Goal: Task Accomplishment & Management: Complete application form

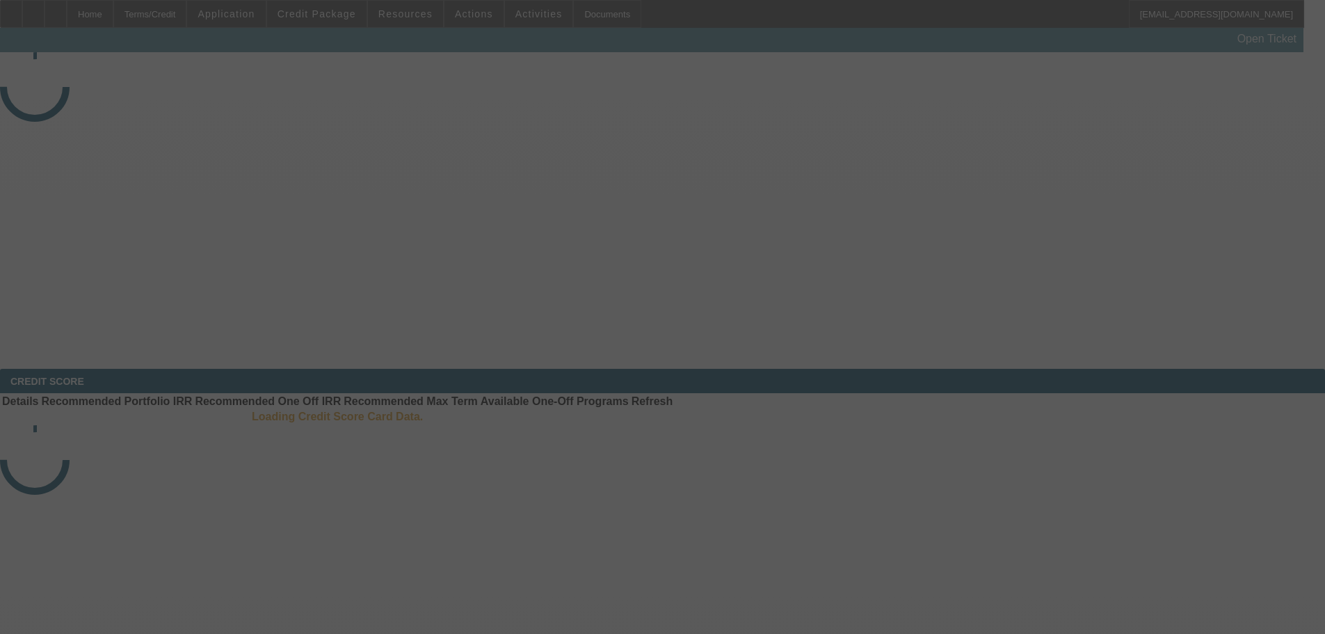
select select "3"
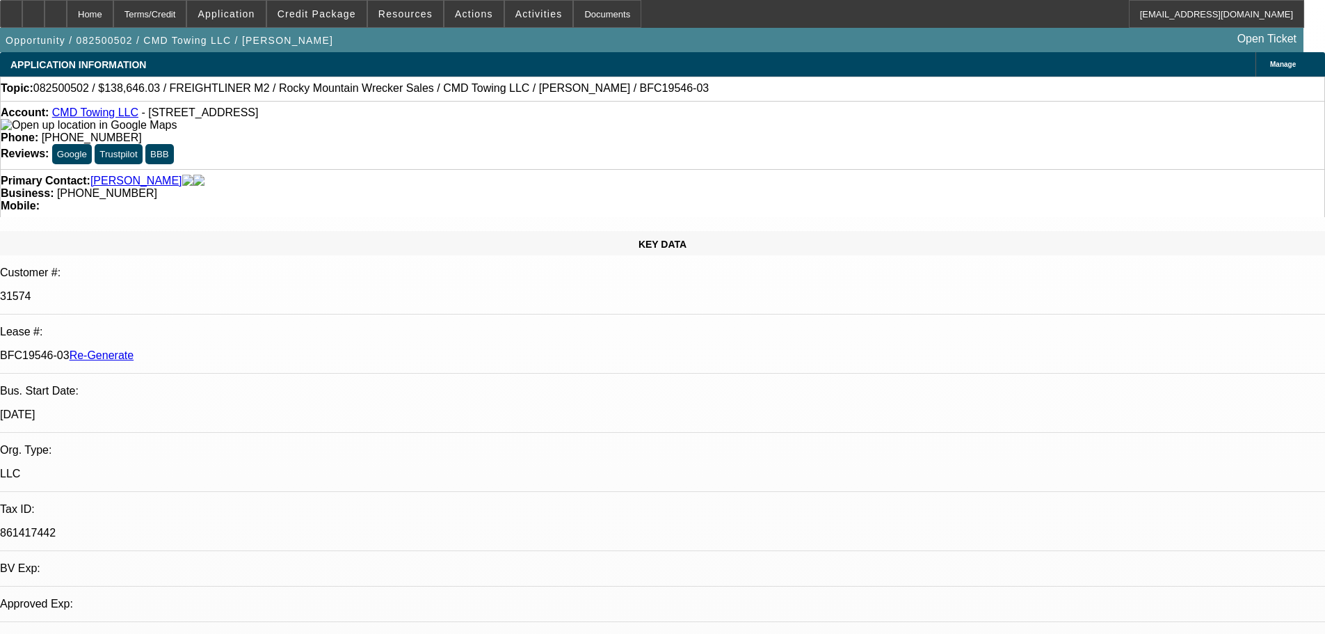
select select "0"
select select "6"
click at [595, 21] on div "Documents" at bounding box center [607, 14] width 68 height 28
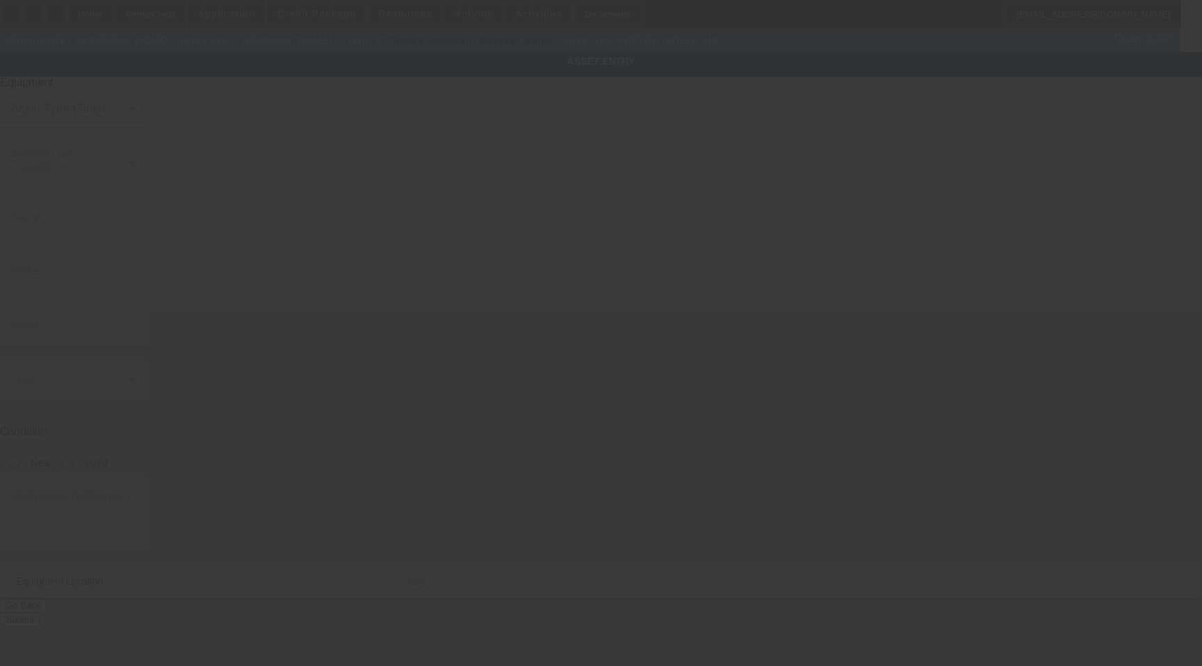
type input "[US_VEHICLE_IDENTIFICATION_NUMBER]"
type input "Freightliner"
type input "M2"
radio input "true"
type textarea "22' steel 6 ton rollback, 102' wide, aluminum removable rails, wheel lift, boxe…"
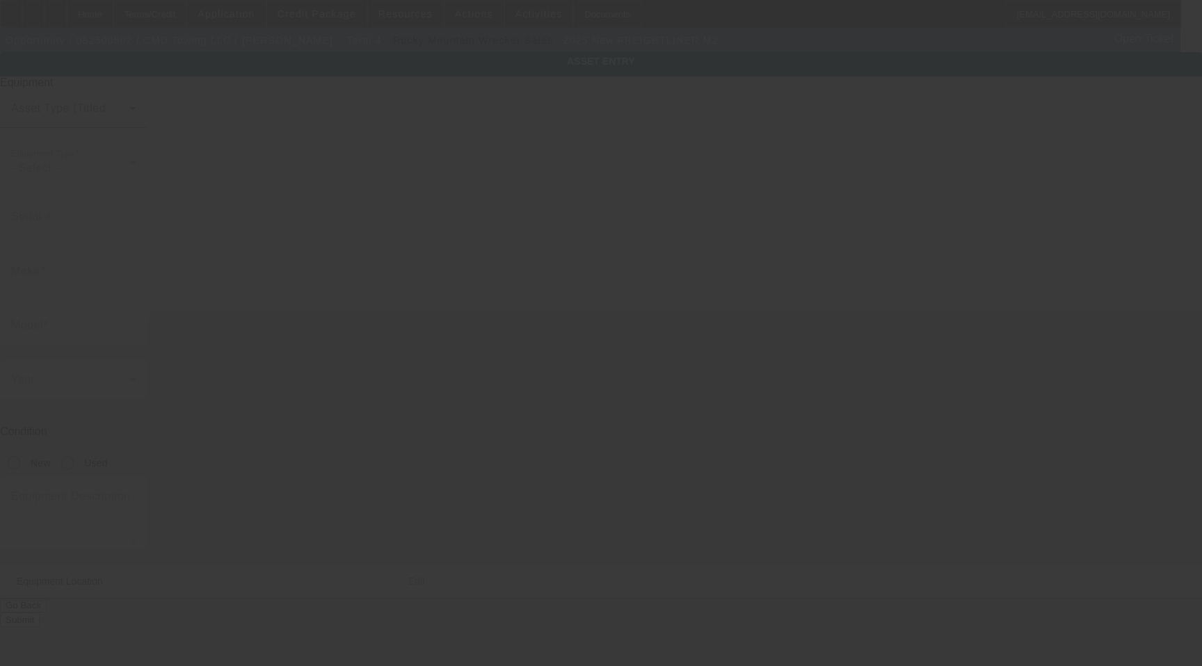
type input "4491 W 3500 S"
type input "Apt A4"
type input "West Valley City"
type input "84120"
type input "Salt Lake"
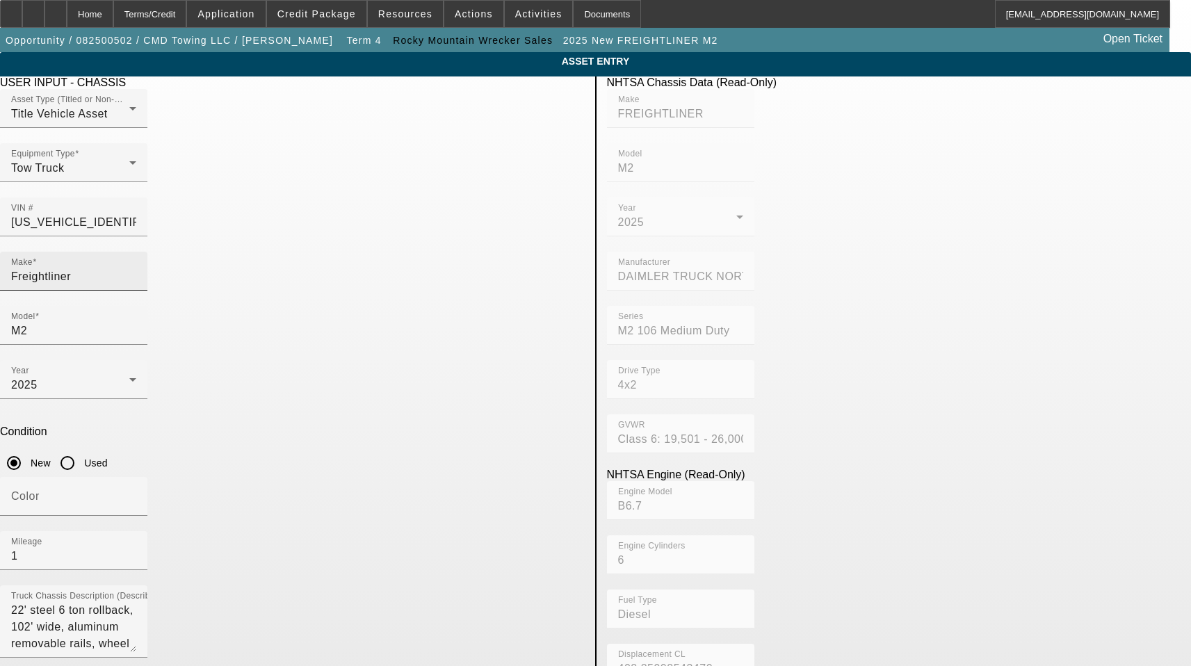
click at [136, 268] on input "Freightliner" at bounding box center [73, 276] width 125 height 17
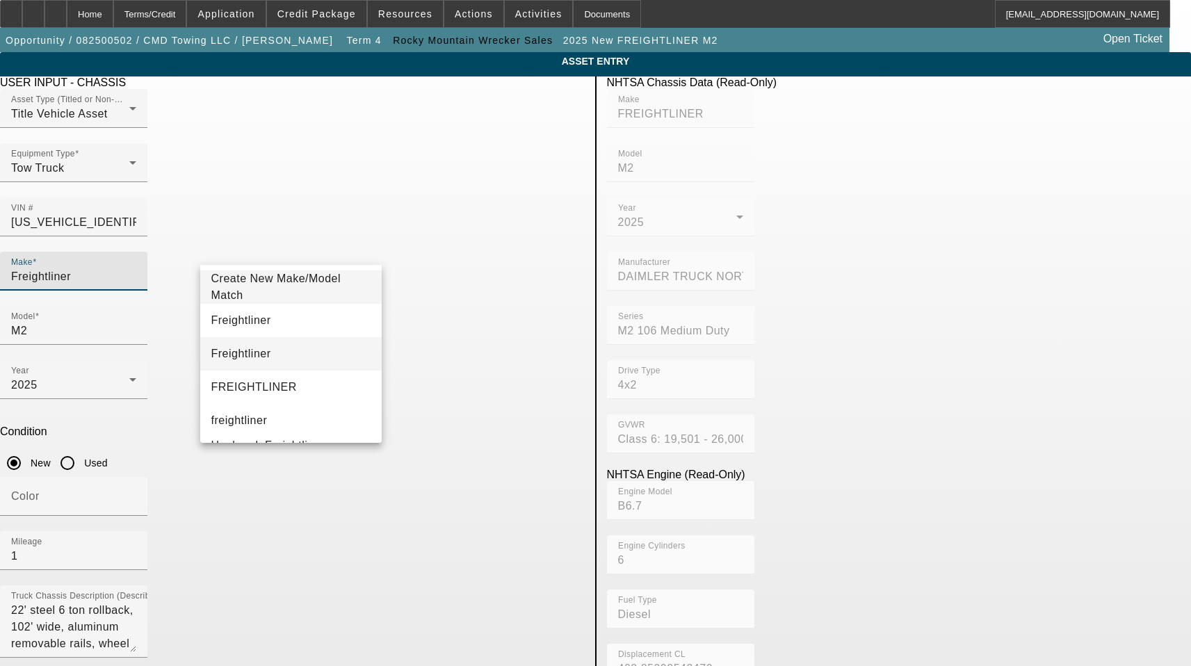
type input "Freightliner"
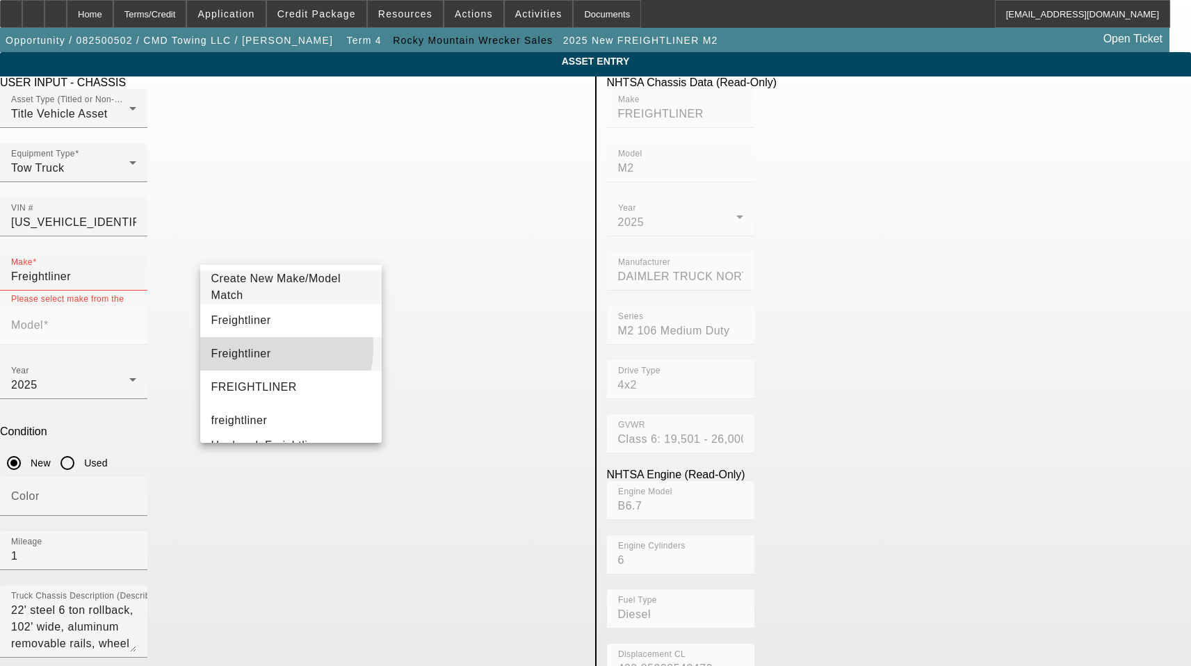
click at [239, 346] on span "Freightliner" at bounding box center [241, 354] width 60 height 17
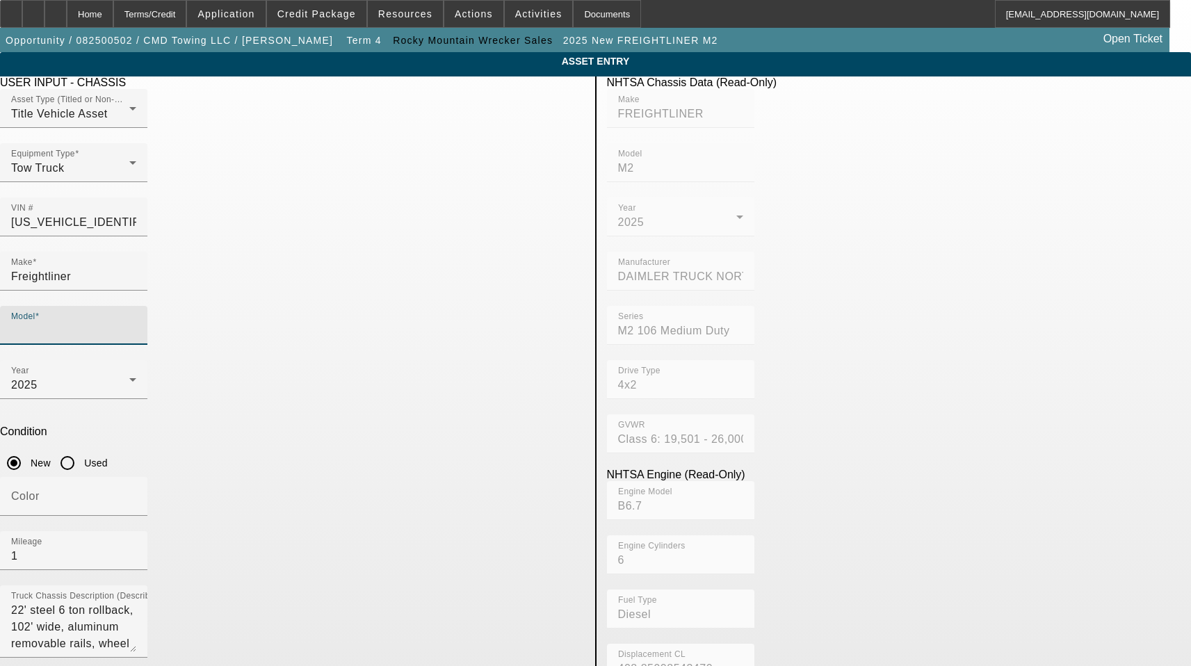
drag, startPoint x: 466, startPoint y: 249, endPoint x: 450, endPoint y: 252, distance: 16.2
click at [136, 323] on input "Model" at bounding box center [73, 331] width 125 height 17
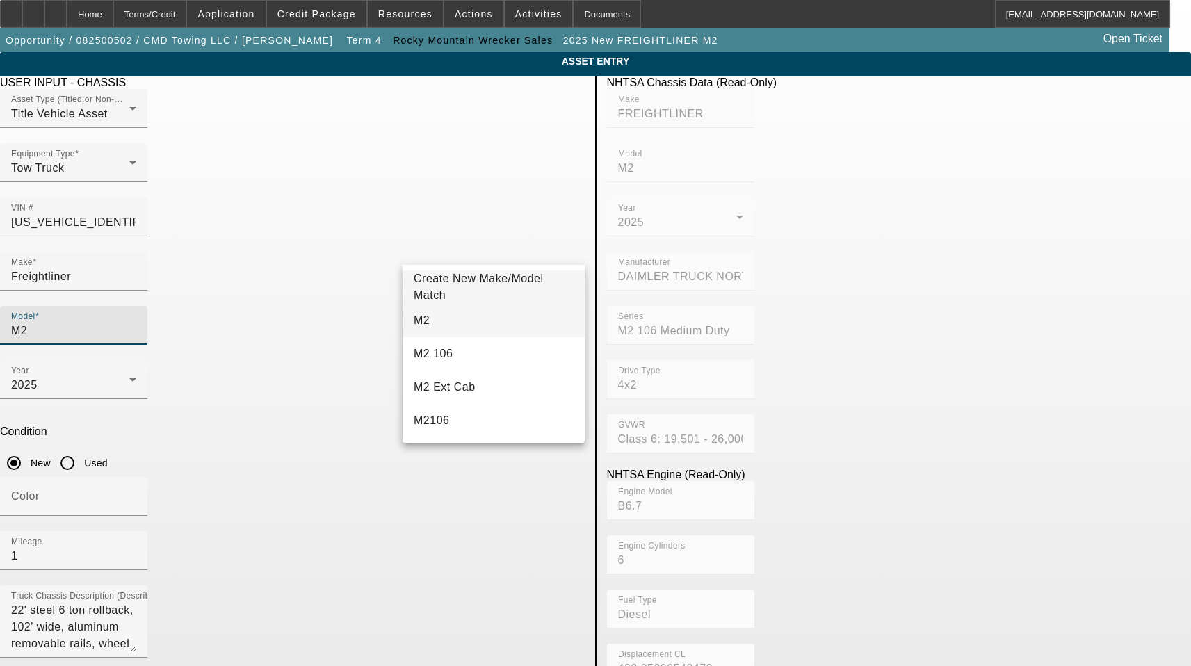
type input "M2"
click at [482, 320] on mat-option "M2" at bounding box center [494, 320] width 182 height 33
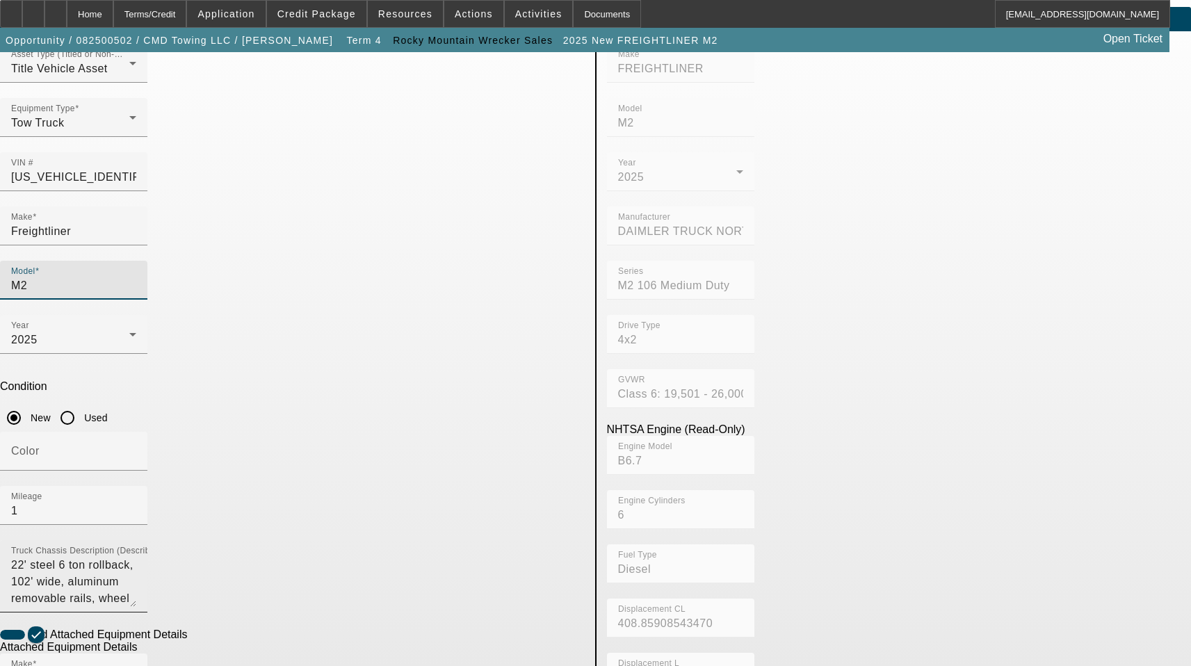
scroll to position [70, 0]
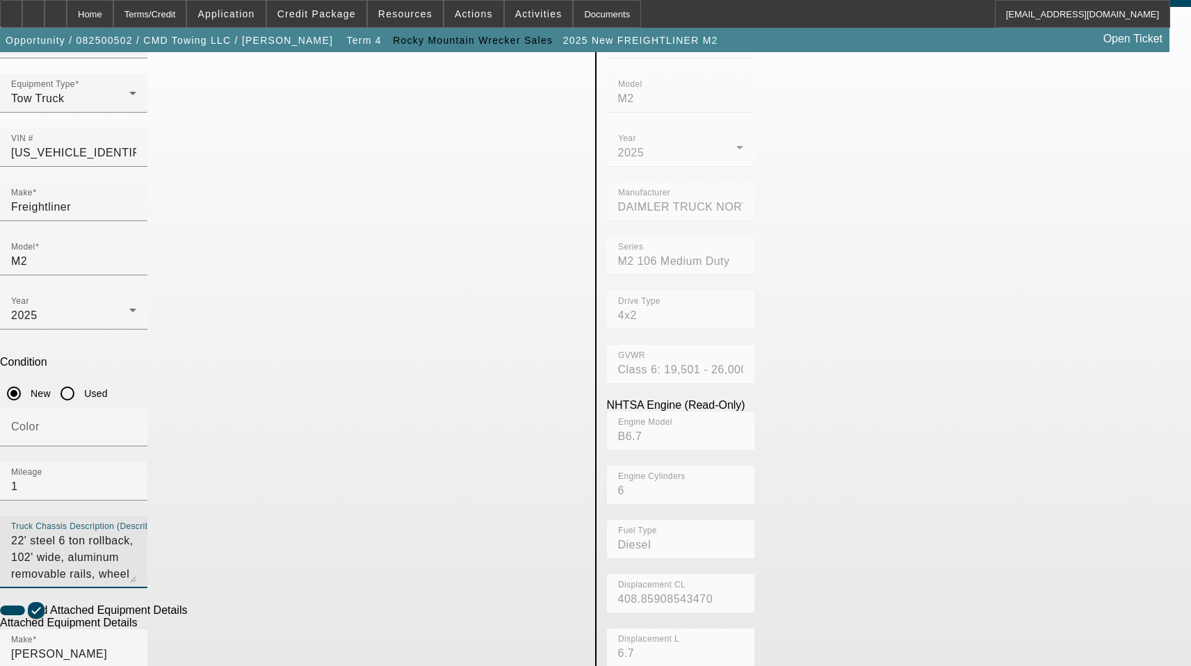
drag, startPoint x: 212, startPoint y: 348, endPoint x: 904, endPoint y: 396, distance: 693.7
click at [904, 396] on div "USER INPUT - CHASSIS Asset Type (Titled or Non-Titled) Title Vehicle Asset Equi…" at bounding box center [596, 536] width 1212 height 1058
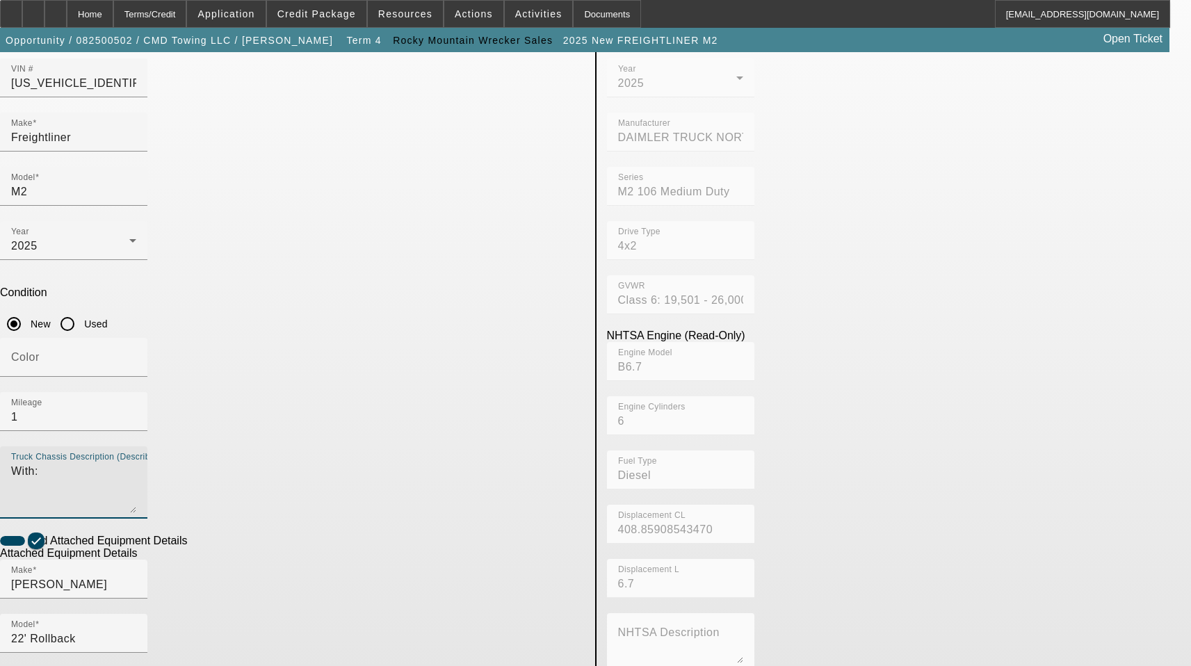
scroll to position [0, 0]
type textarea "With:"
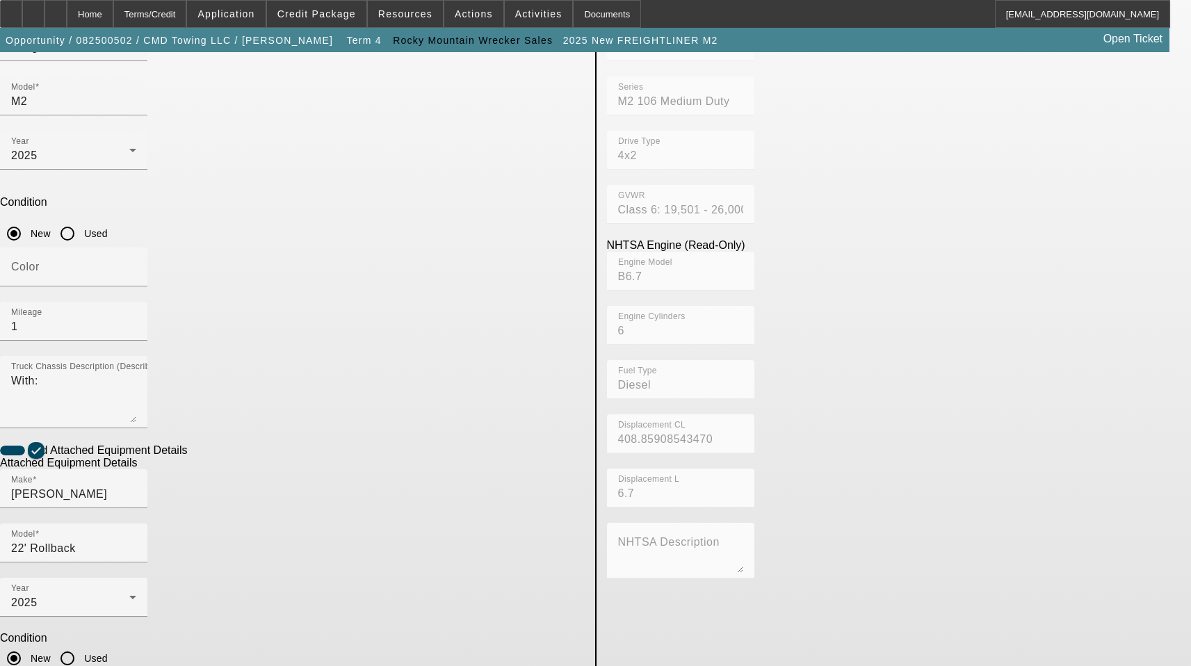
drag, startPoint x: 359, startPoint y: 534, endPoint x: 184, endPoint y: 418, distance: 210.2
click at [184, 419] on app-asset-collateral-manage "ASSET ENTRY Delete asset USER INPUT - CHASSIS Asset Type (Titled or Non-Titled)…" at bounding box center [595, 364] width 1191 height 1082
type textarea "includes all options, attachments, and accessories"
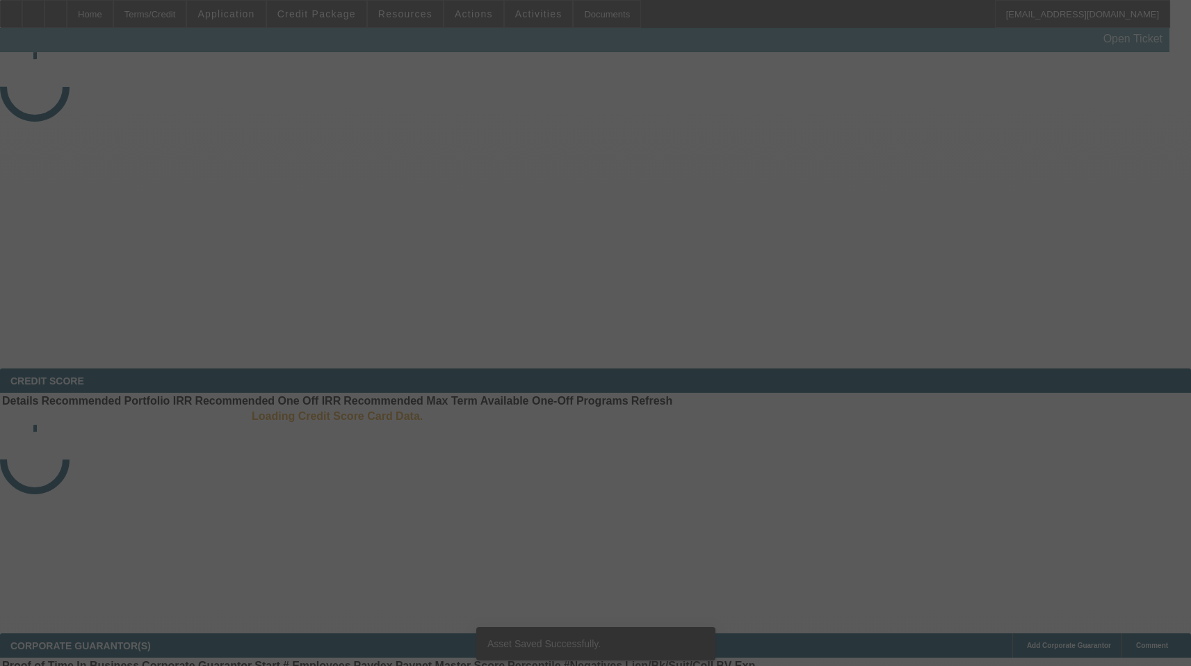
select select "3"
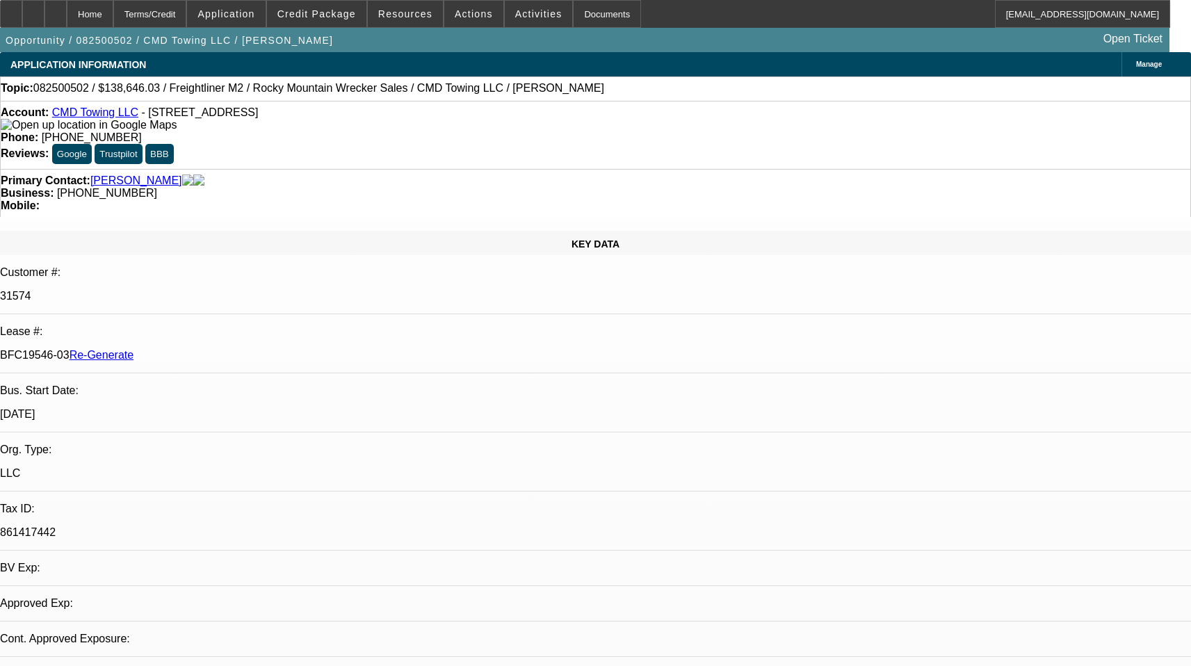
select select "0"
select select "6"
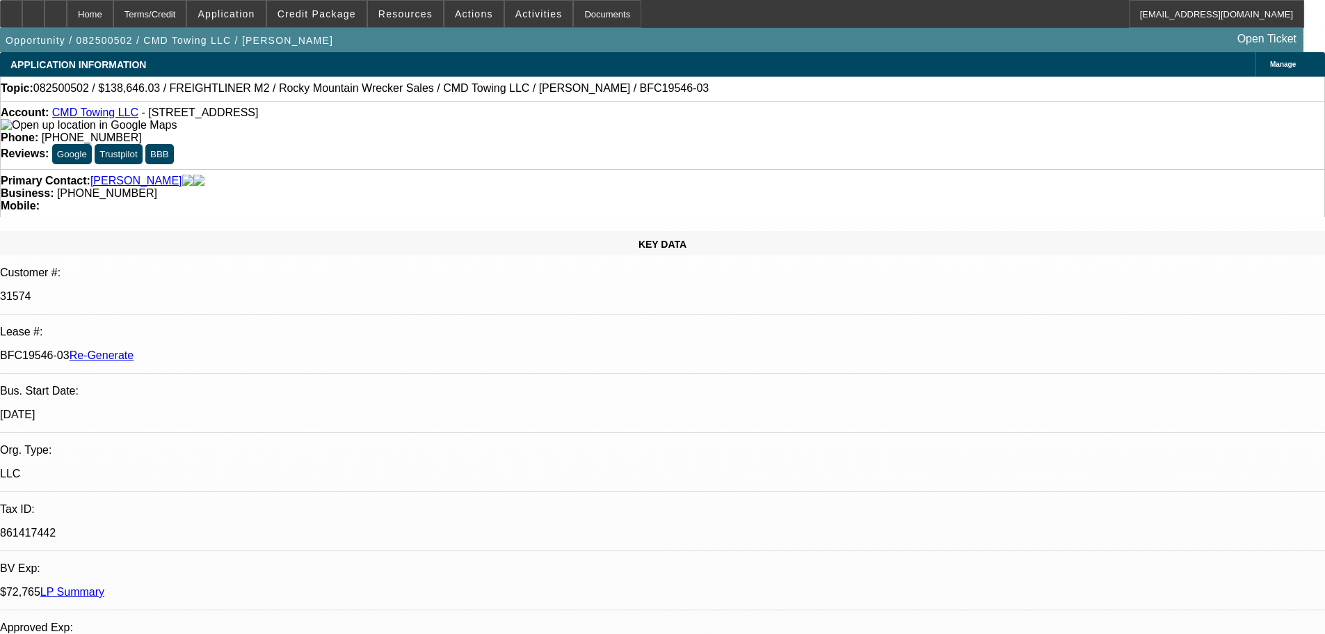
select select "3"
select select "0"
select select "6"
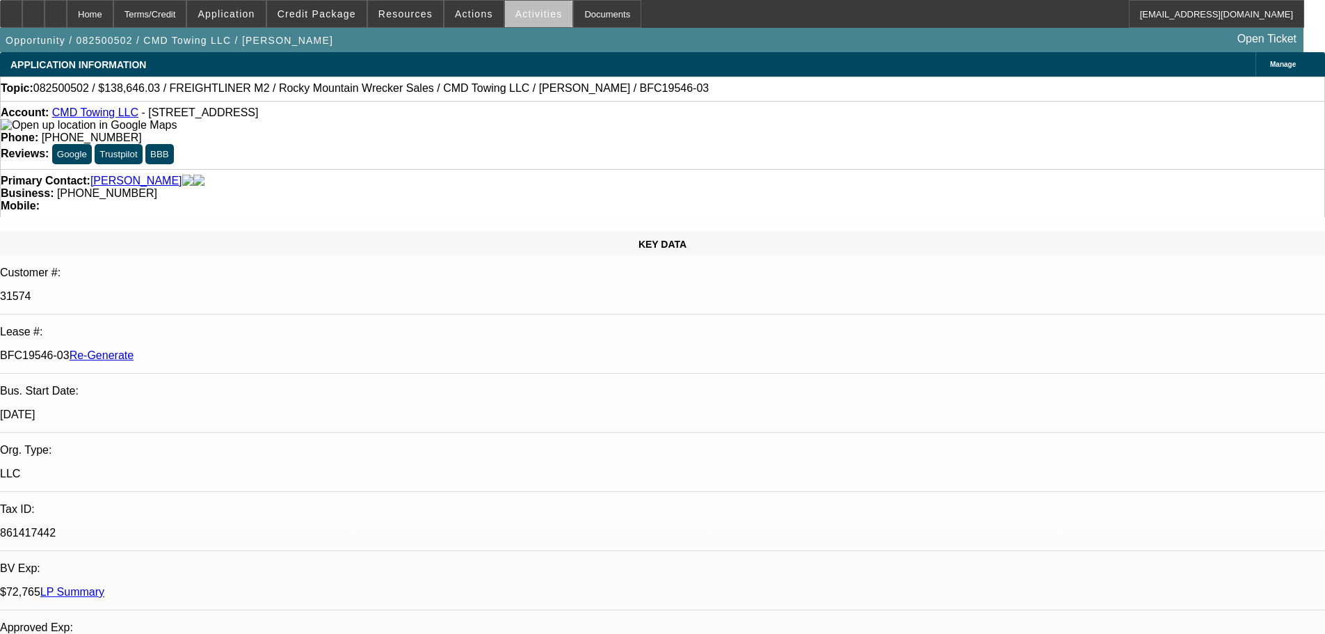
click at [524, 18] on span "Activities" at bounding box center [538, 13] width 47 height 11
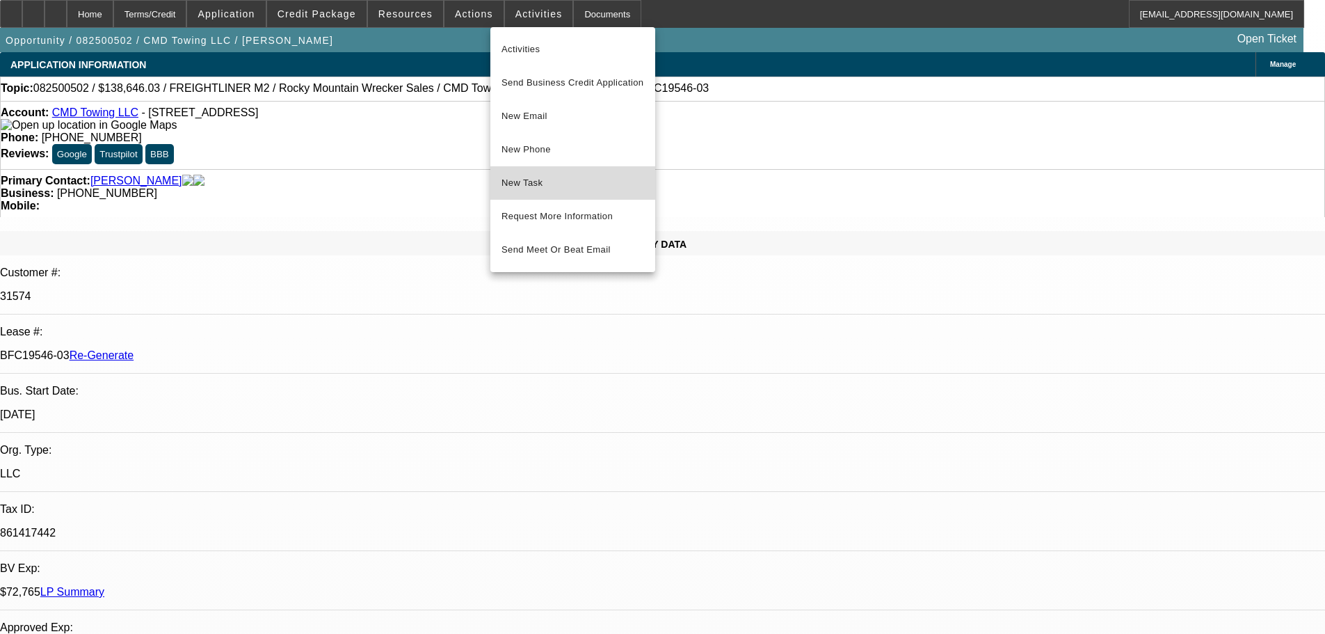
click at [584, 186] on span "New Task" at bounding box center [572, 183] width 143 height 17
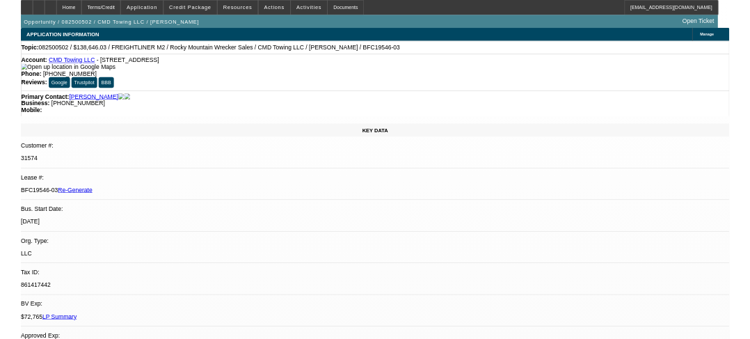
scroll to position [70, 10]
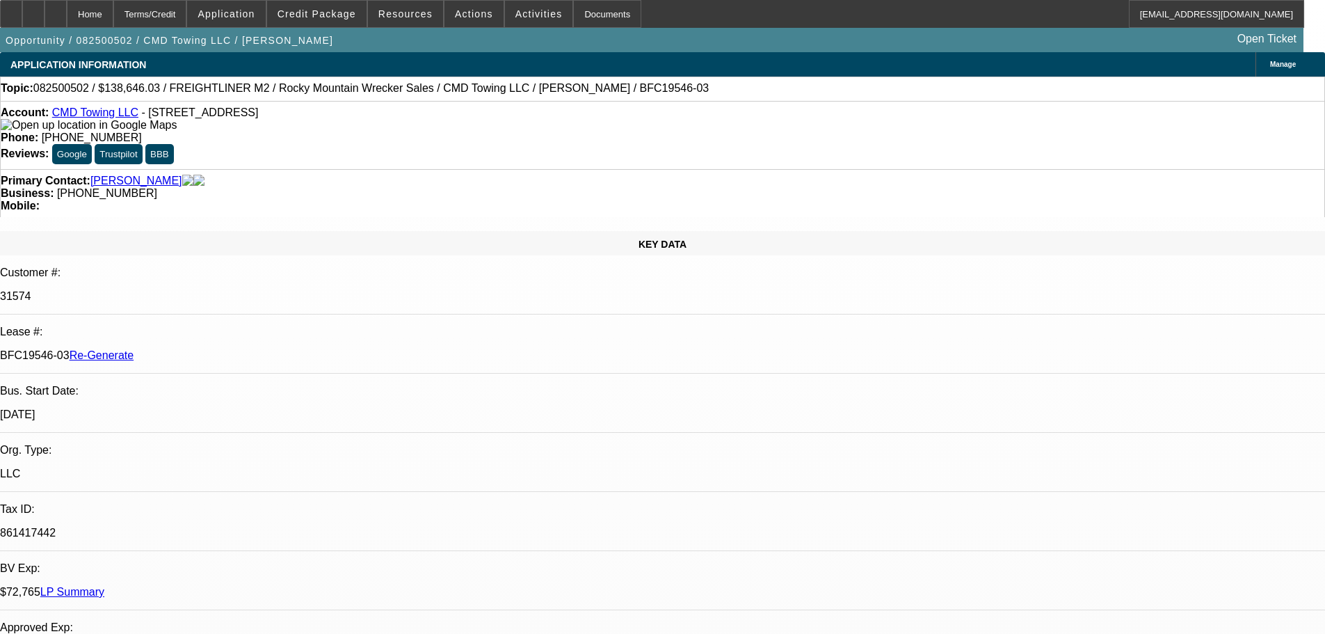
drag, startPoint x: 1116, startPoint y: 529, endPoint x: 1138, endPoint y: 526, distance: 21.7
drag, startPoint x: 1172, startPoint y: 547, endPoint x: 1120, endPoint y: 560, distance: 53.1
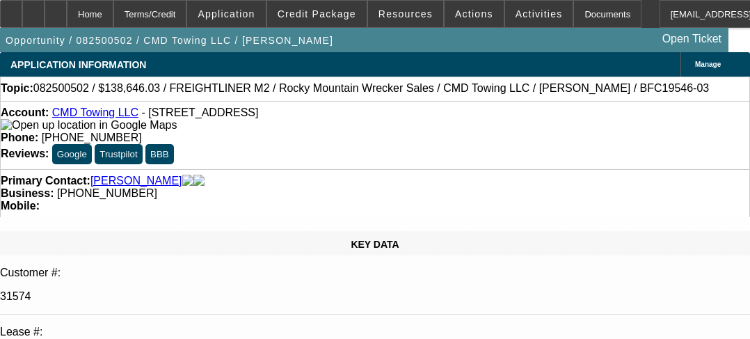
scroll to position [70, 0]
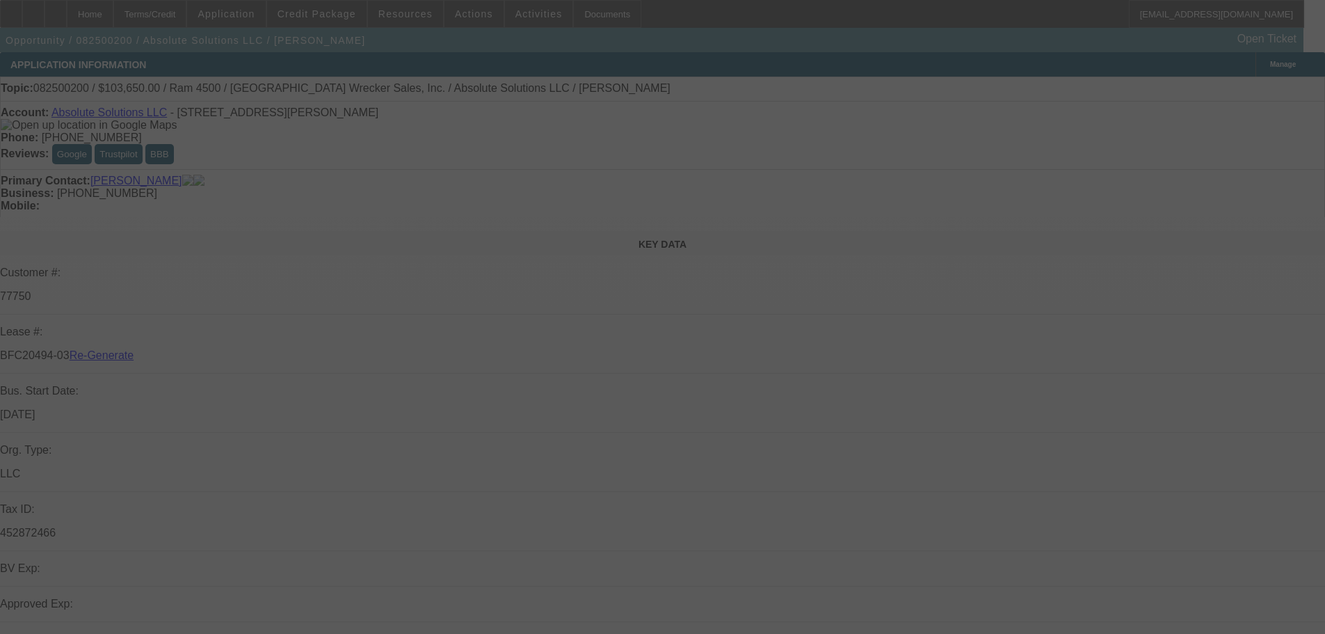
select select "3"
select select "0"
select select "5"
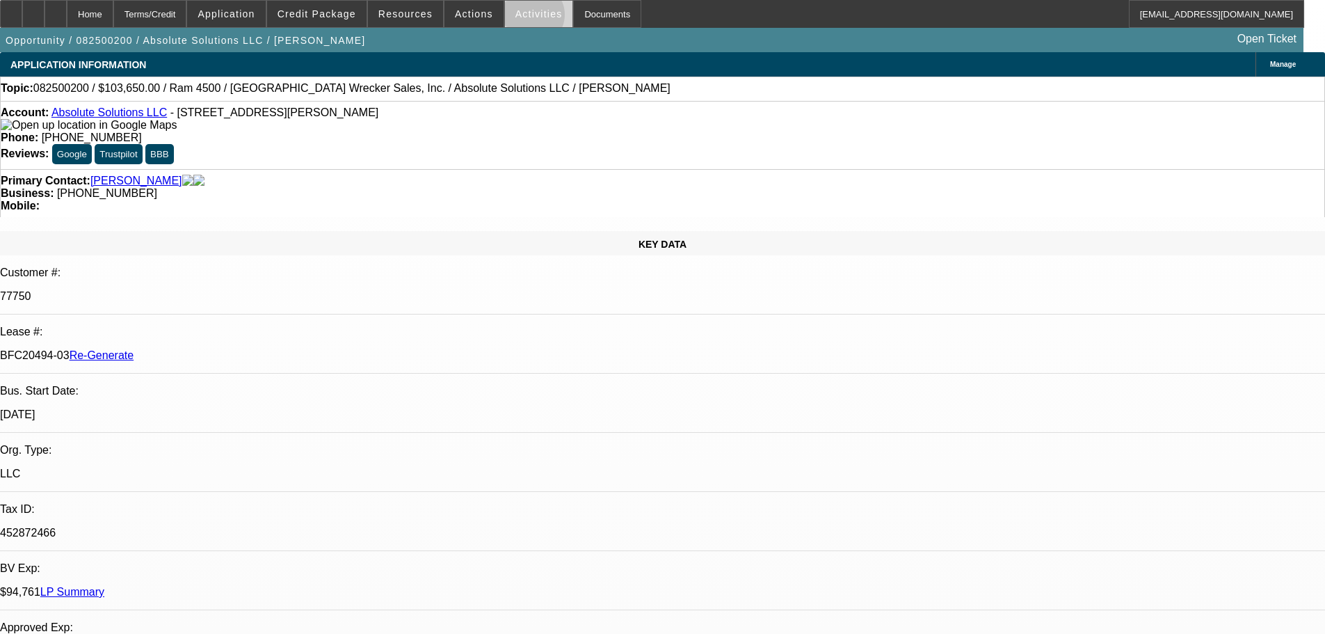
click at [518, 18] on span "Activities" at bounding box center [538, 13] width 47 height 11
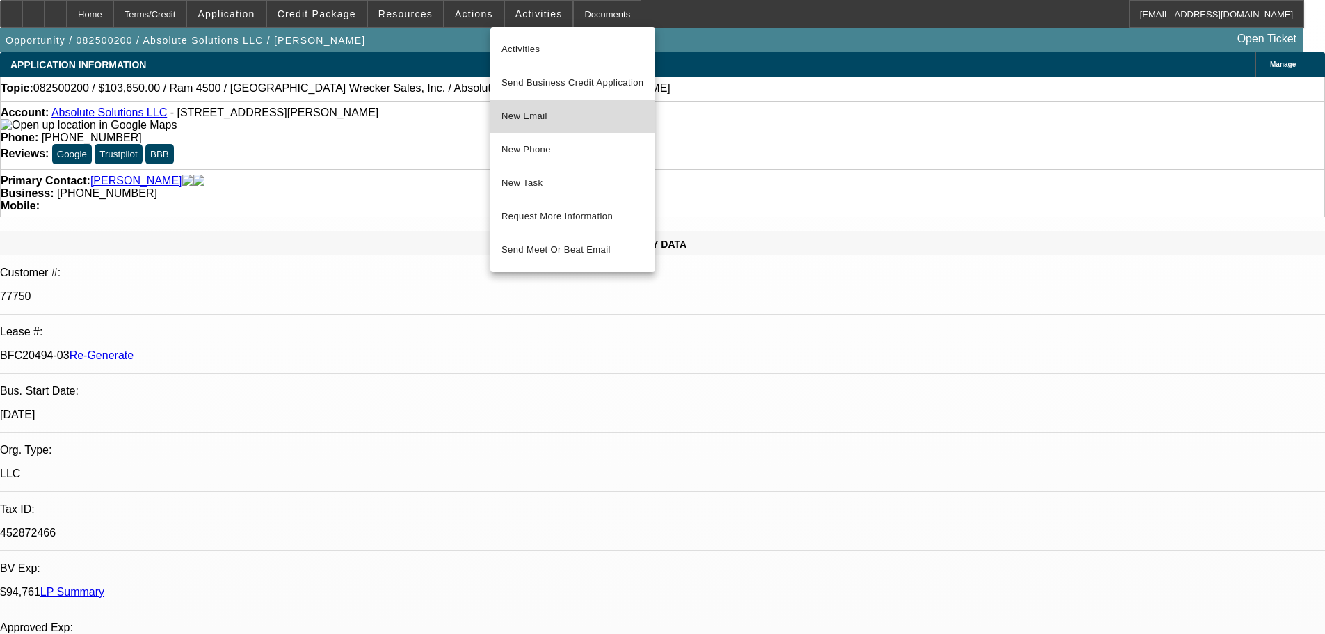
click at [531, 113] on span "New Email" at bounding box center [572, 116] width 143 height 17
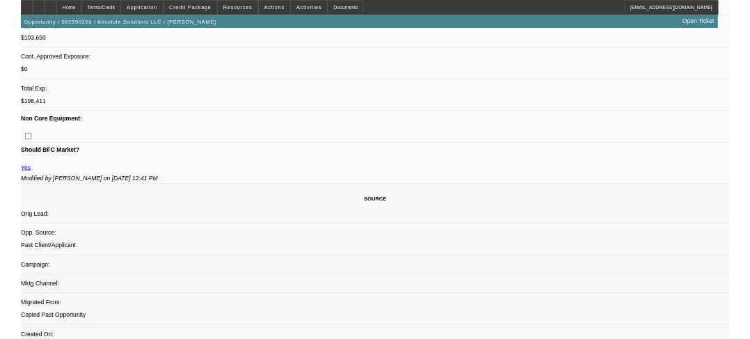
scroll to position [556, 0]
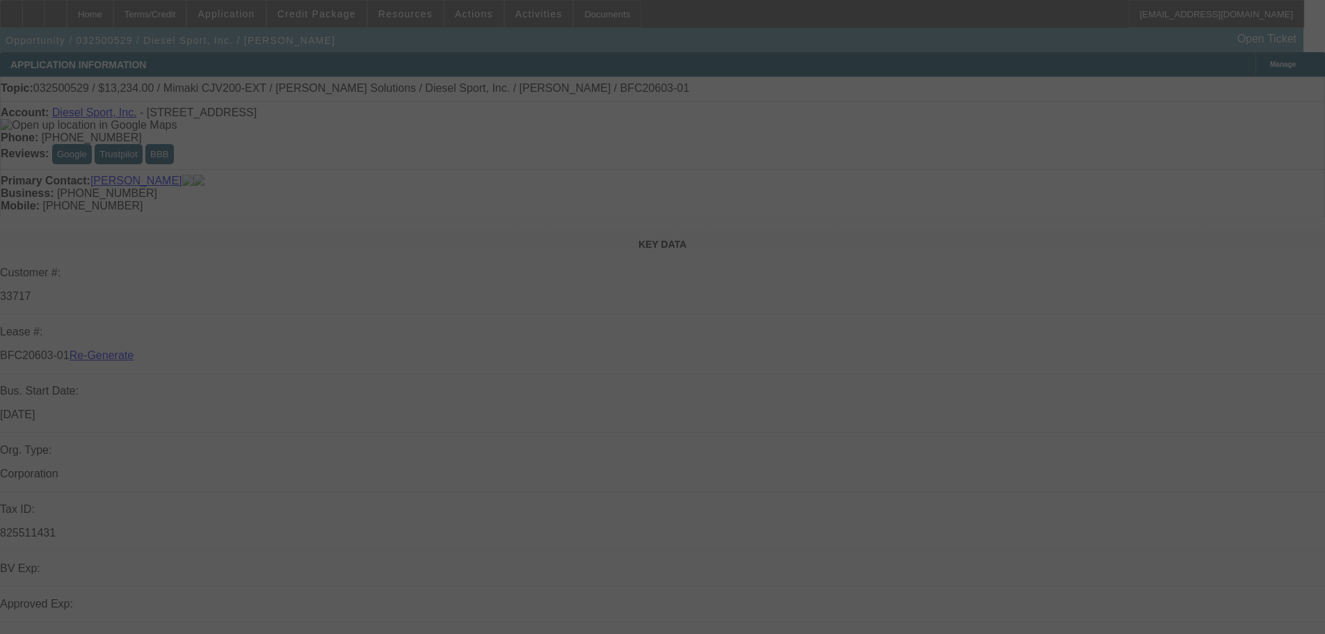
select select "3"
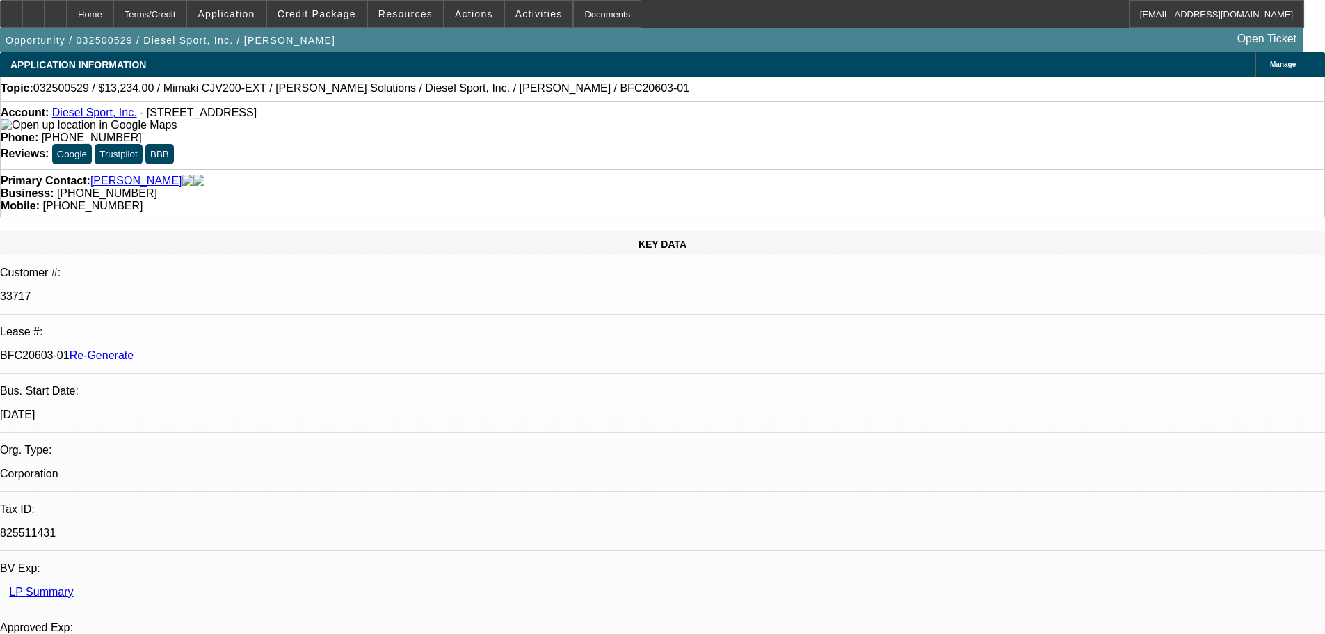
select select "0"
select select "0.1"
select select "4"
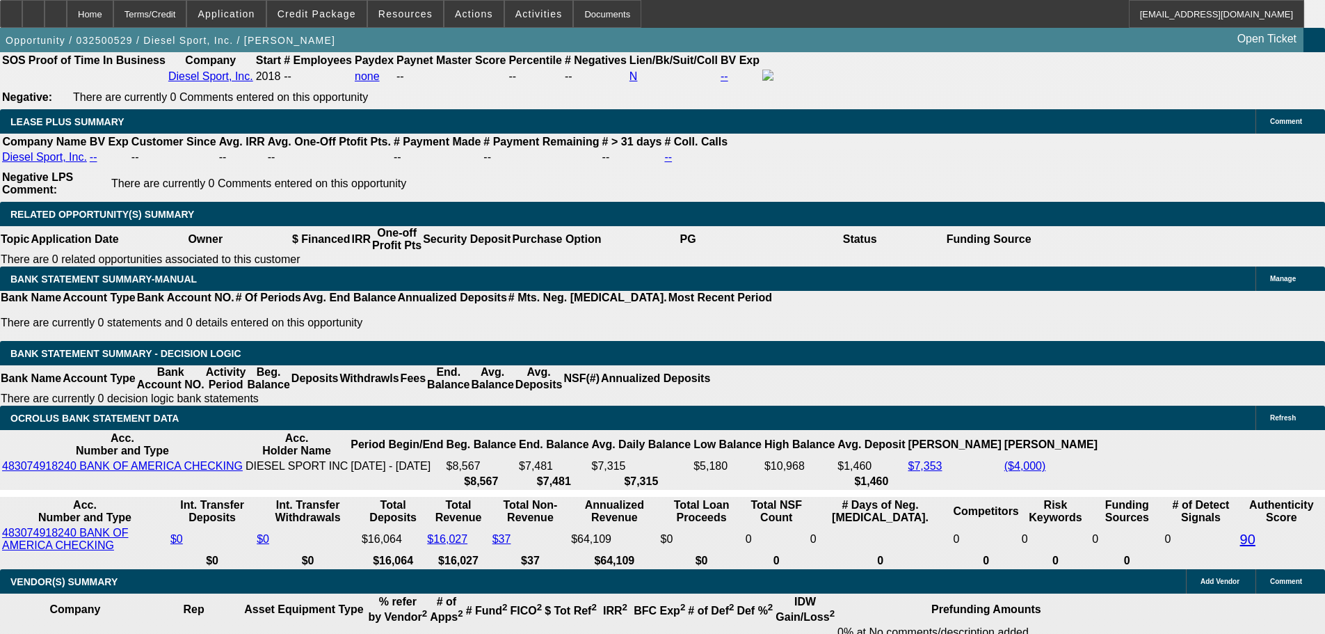
scroll to position [2434, 0]
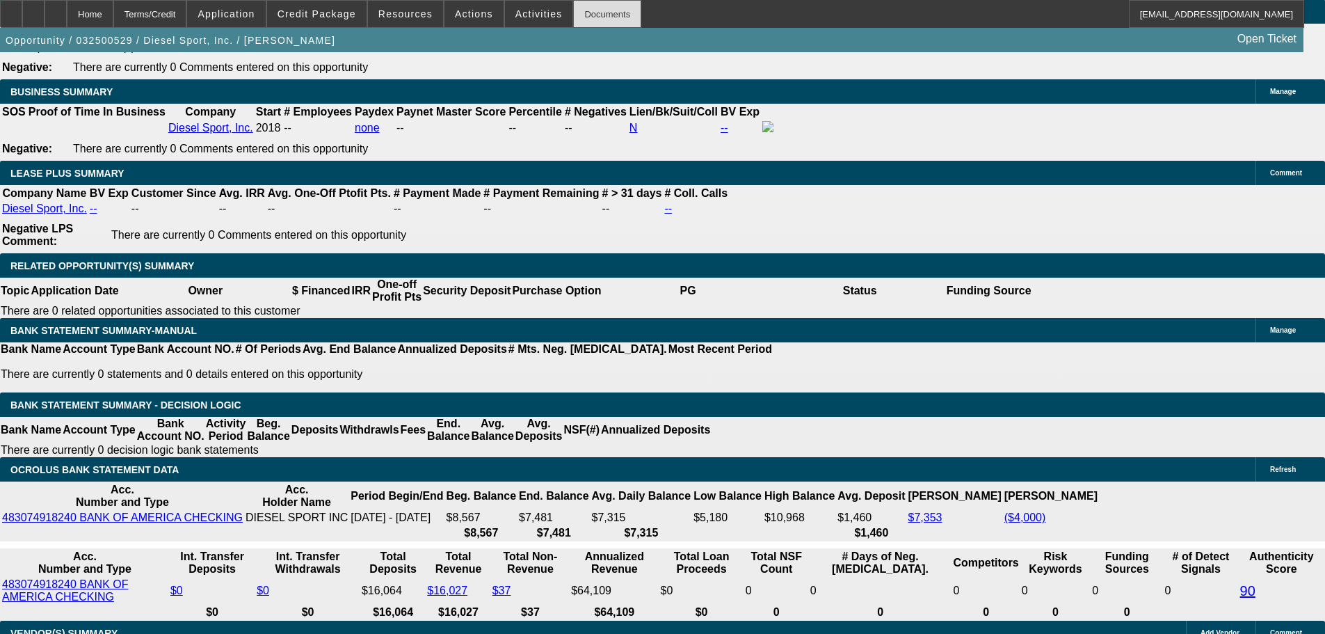
scroll to position [2365, 0]
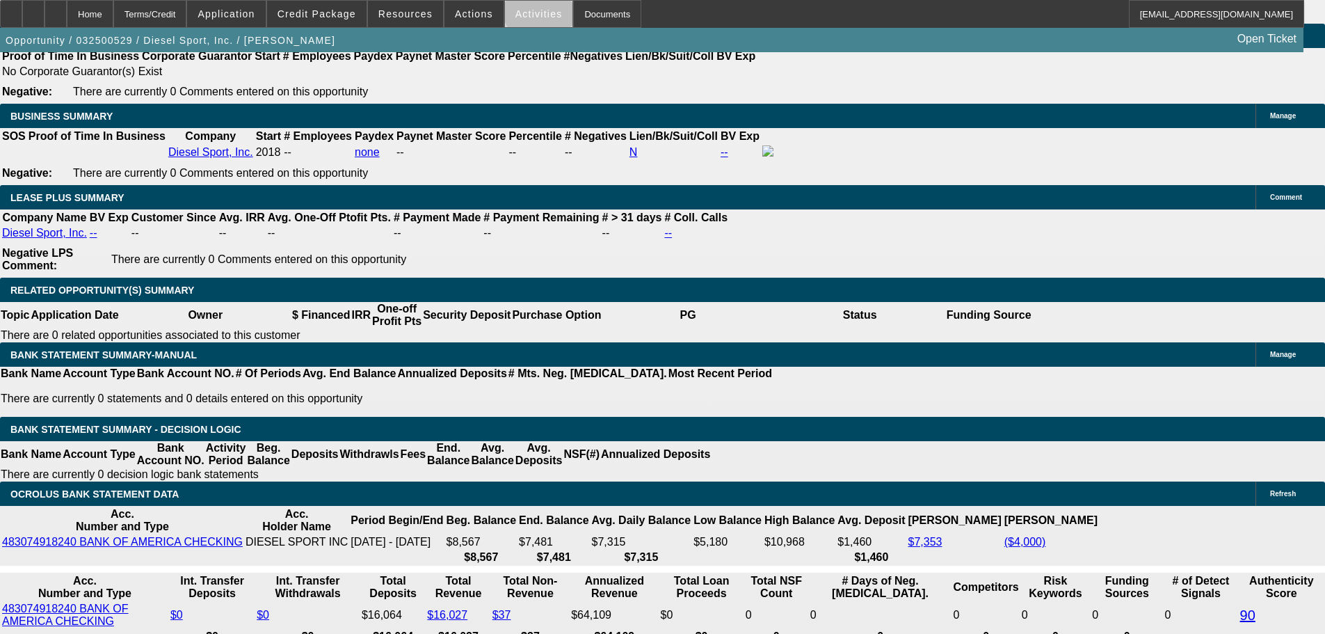
click at [529, 10] on span "Activities" at bounding box center [538, 13] width 47 height 11
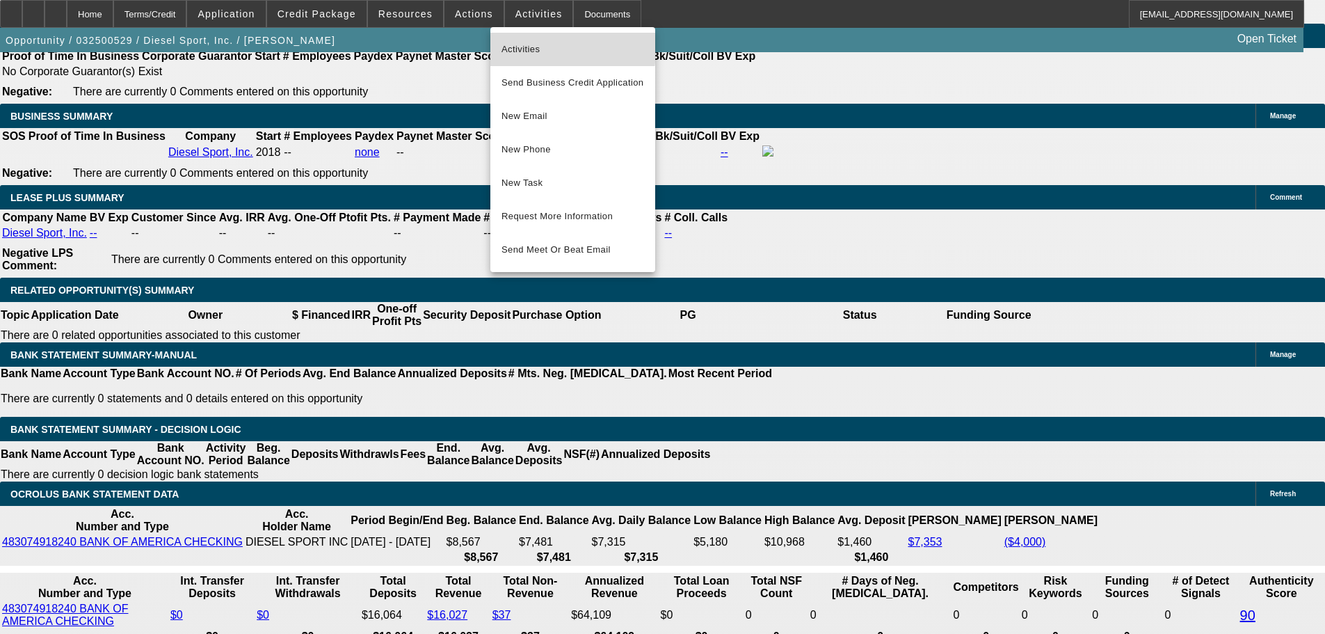
click at [539, 45] on span "Activities" at bounding box center [572, 49] width 143 height 17
